Goal: Information Seeking & Learning: Learn about a topic

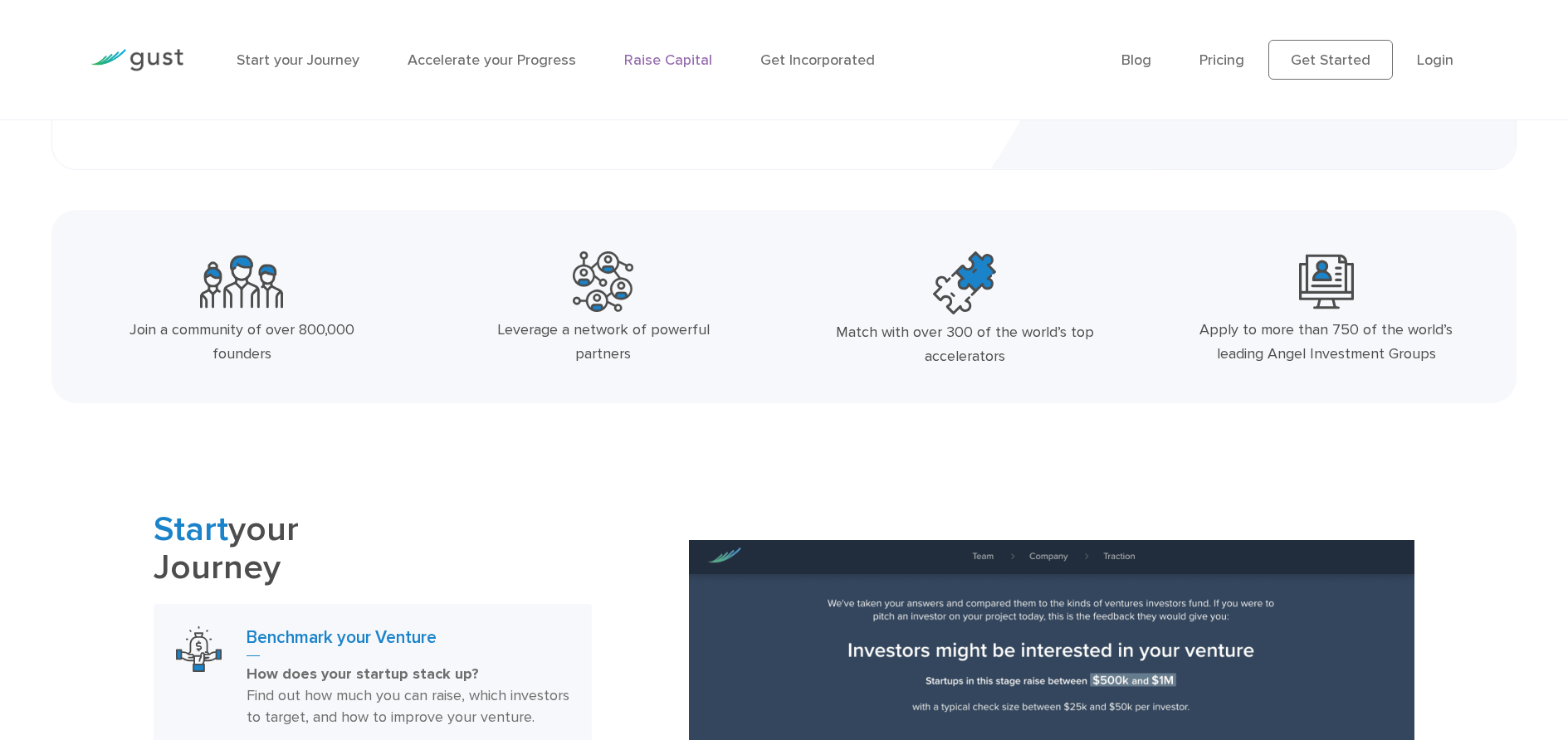
scroll to position [663, 0]
click at [658, 60] on link "Raise Capital" at bounding box center [668, 60] width 88 height 17
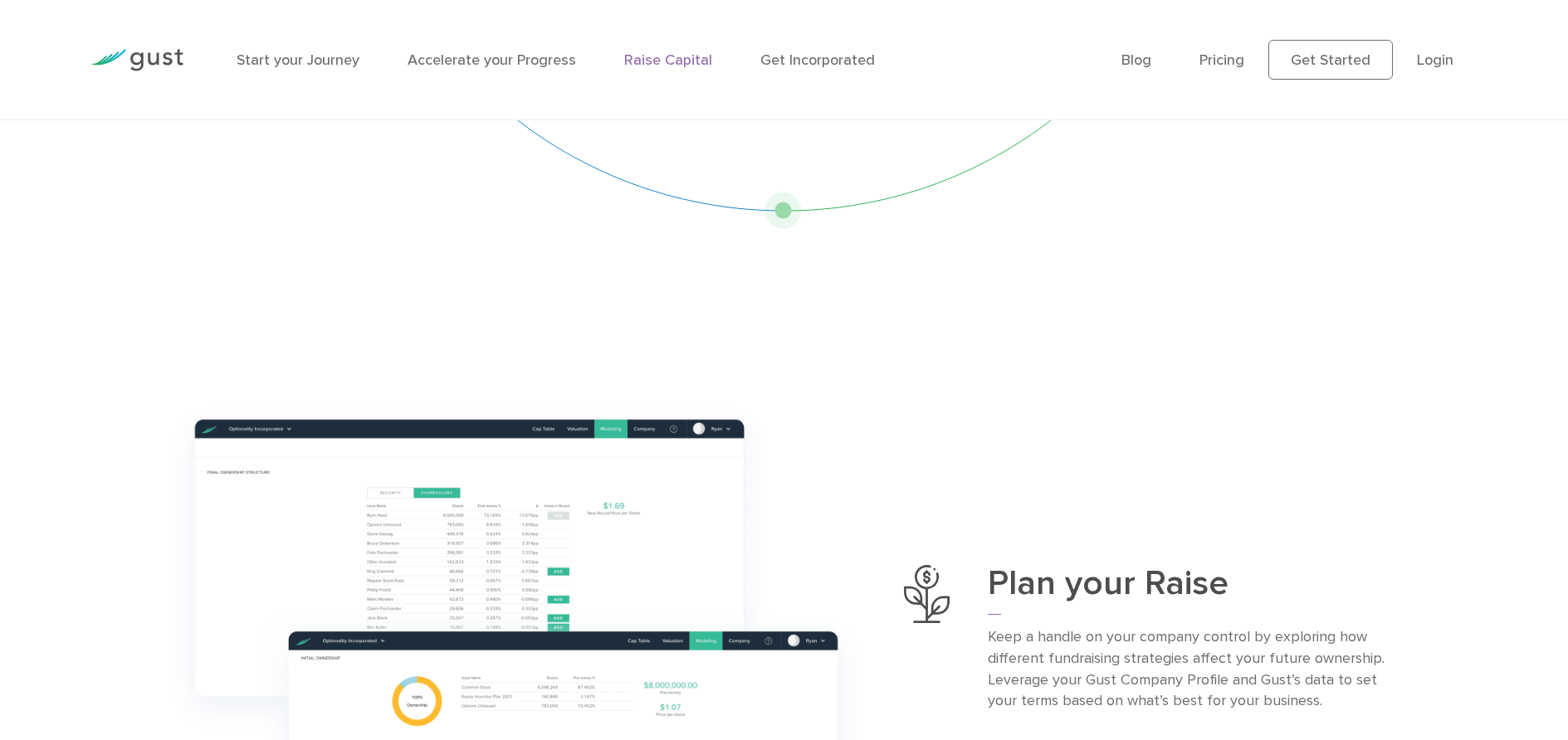
scroll to position [574, 0]
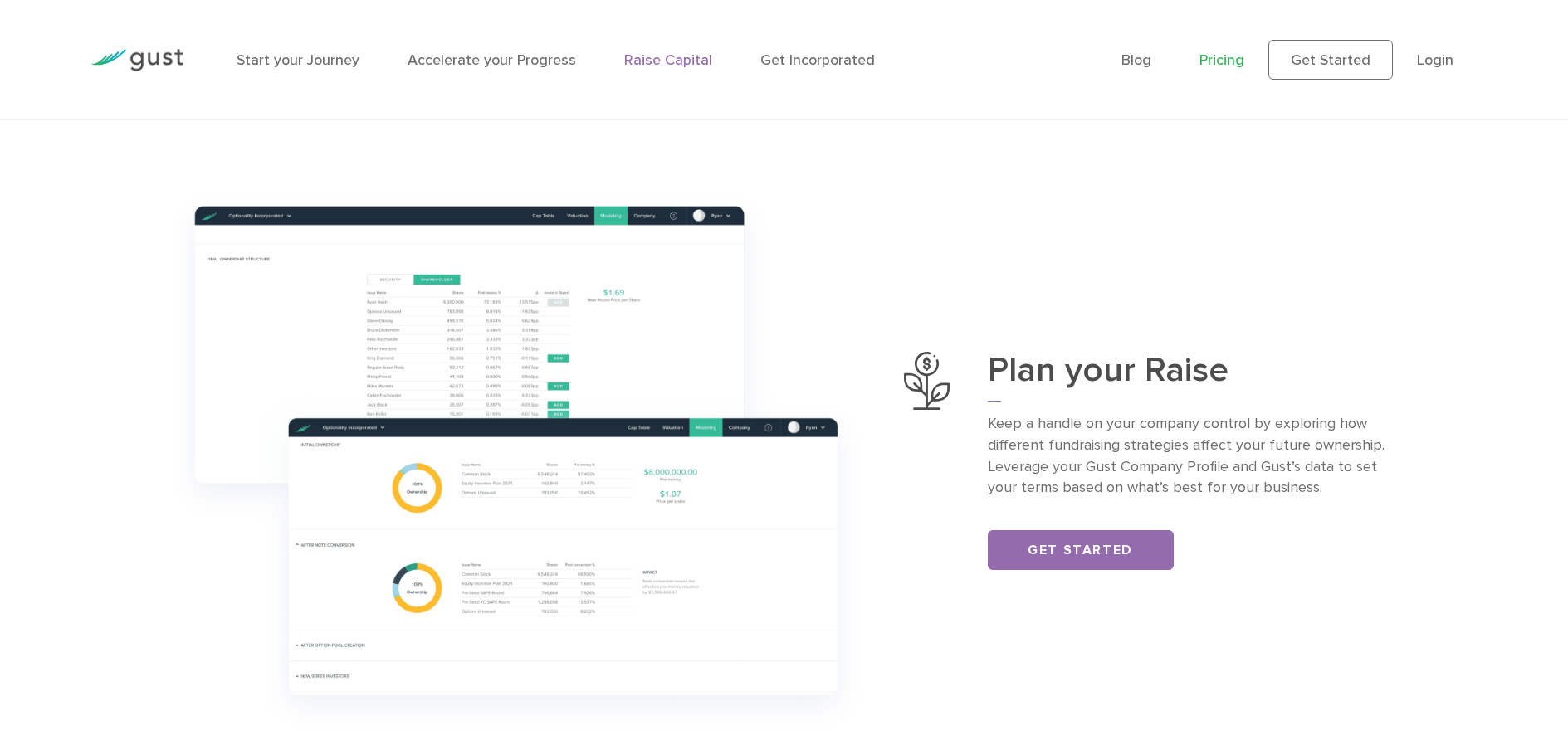
click at [1216, 64] on link "Pricing" at bounding box center [1221, 60] width 45 height 17
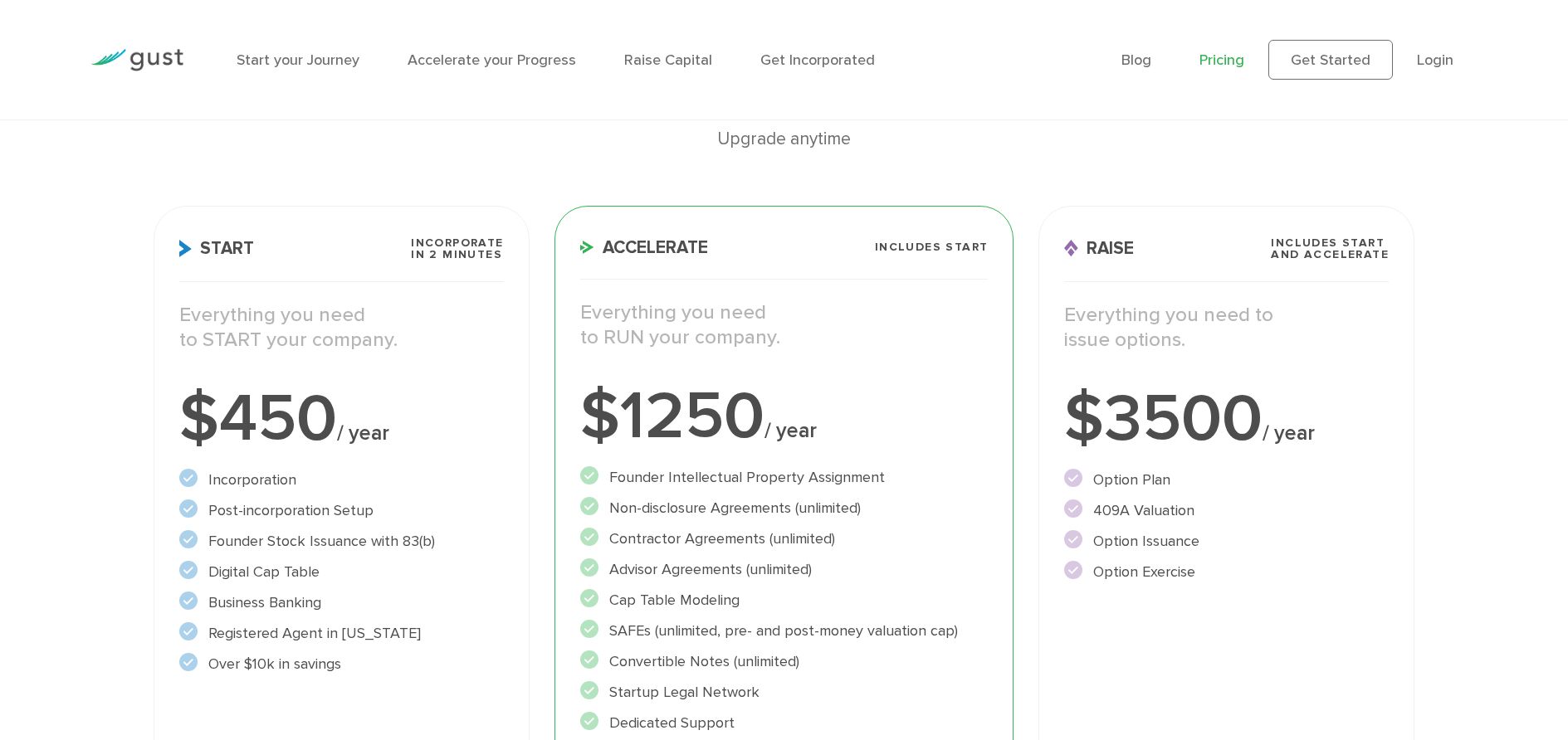
scroll to position [163, 0]
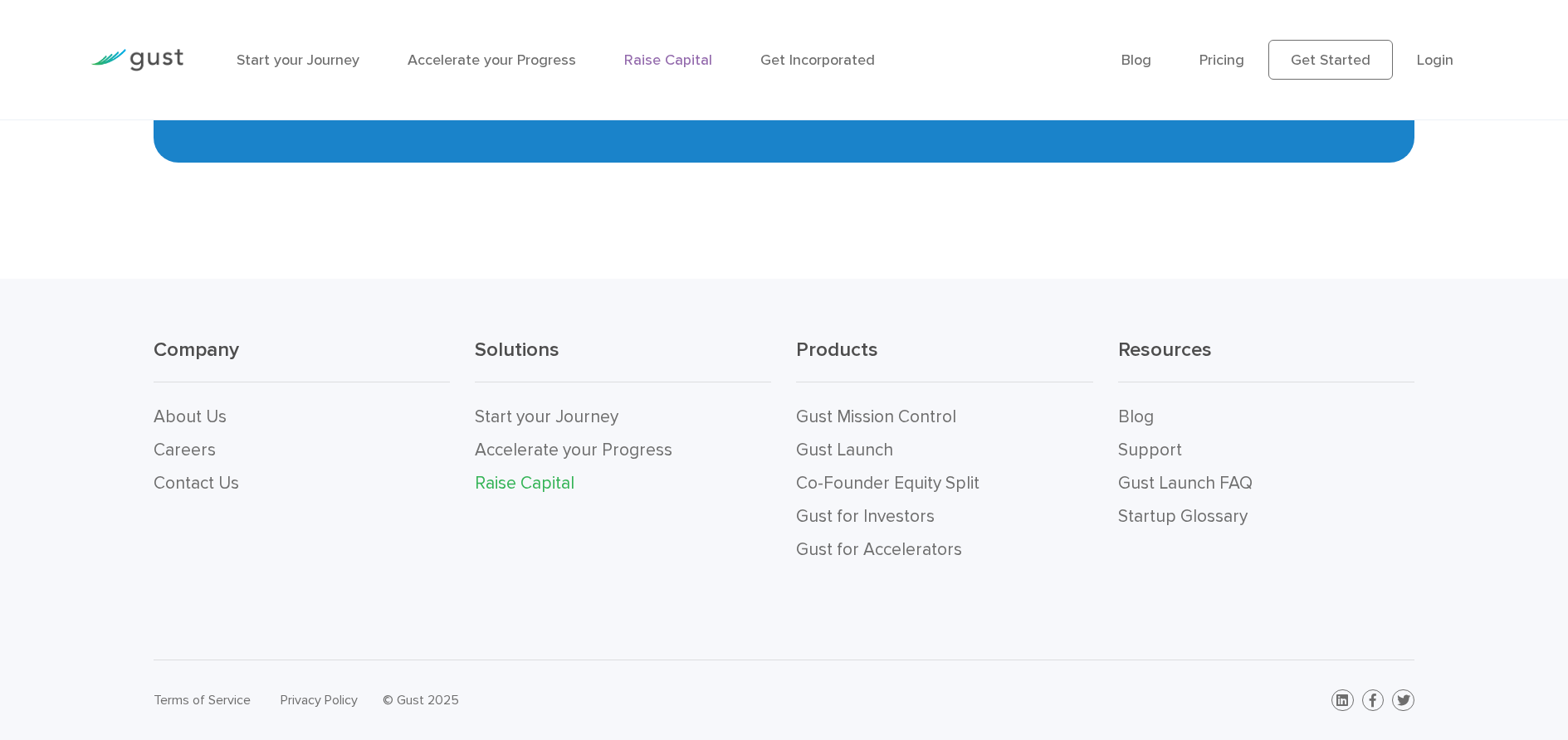
scroll to position [3537, 0]
